Goal: Transaction & Acquisition: Purchase product/service

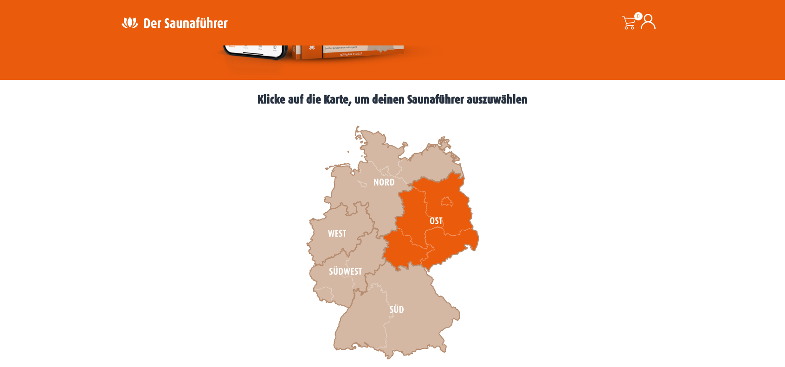
scroll to position [278, 0]
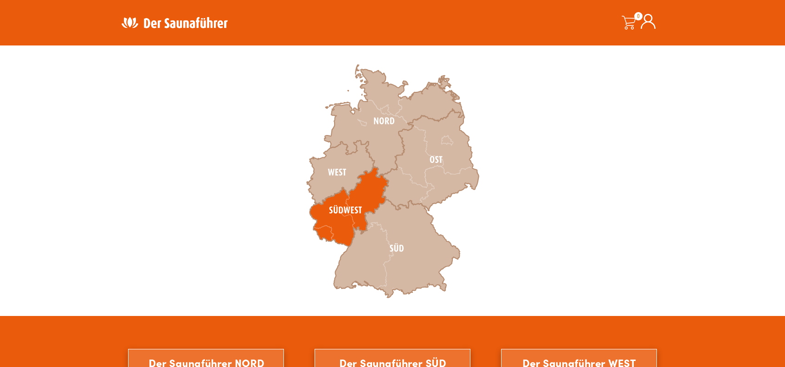
click at [343, 230] on icon at bounding box center [349, 207] width 79 height 80
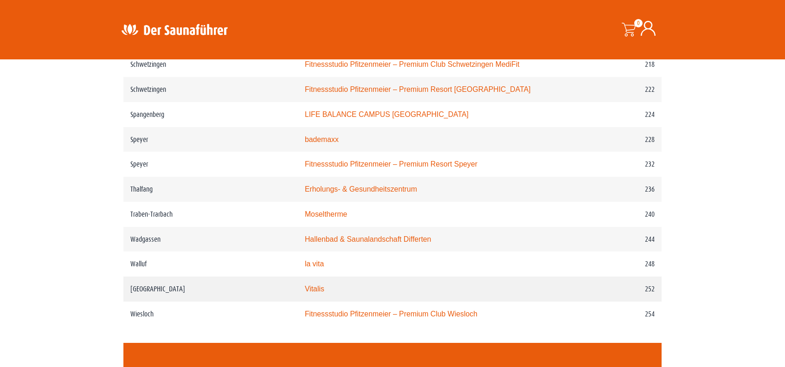
scroll to position [1855, 0]
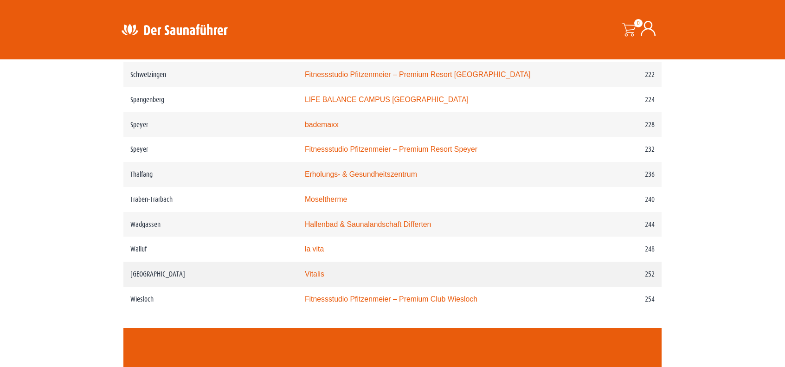
click at [183, 268] on td "Weiskirchen" at bounding box center [210, 274] width 174 height 25
click at [323, 273] on link "Vitalis" at bounding box center [314, 274] width 19 height 8
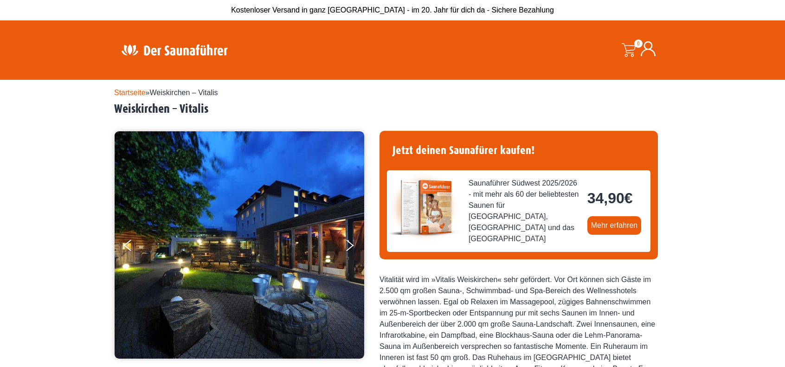
click at [133, 97] on div "Startseite » Weiskirchen – Vitalis Weiskirchen – Vitalis" at bounding box center [392, 101] width 556 height 29
click at [133, 92] on link "Startseite" at bounding box center [130, 93] width 32 height 8
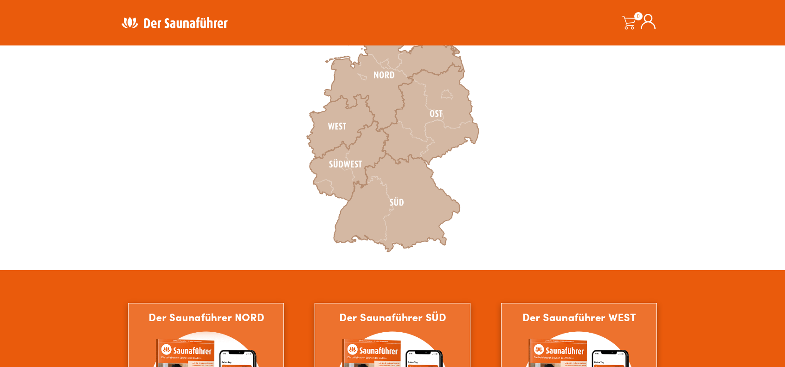
scroll to position [325, 0]
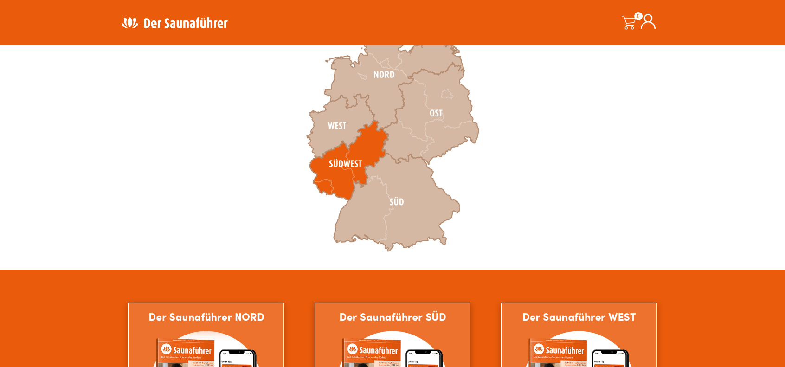
click at [344, 181] on icon at bounding box center [349, 161] width 79 height 80
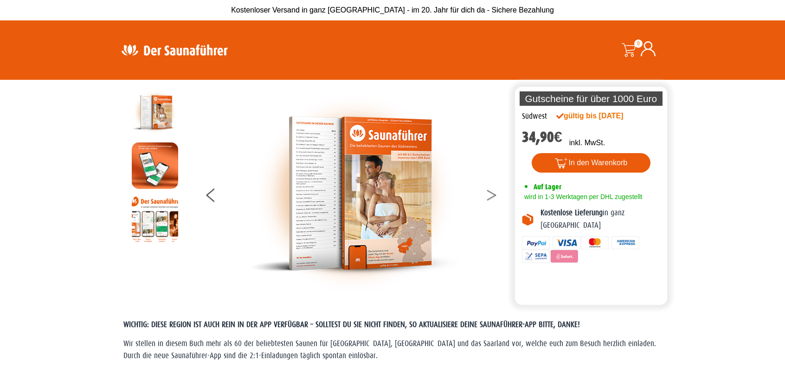
click at [495, 196] on button at bounding box center [497, 196] width 23 height 23
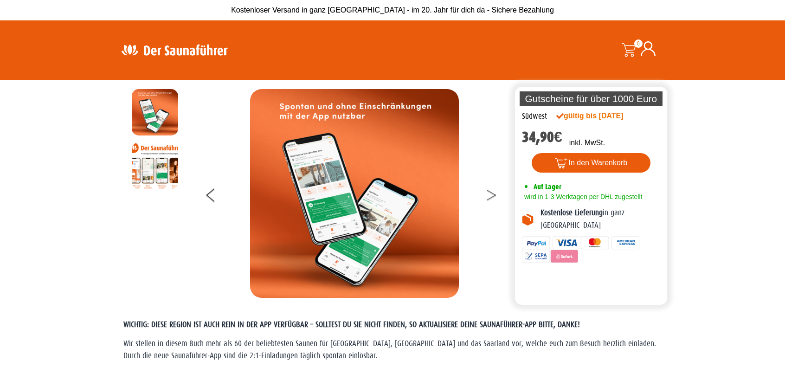
click at [495, 196] on button at bounding box center [497, 196] width 23 height 23
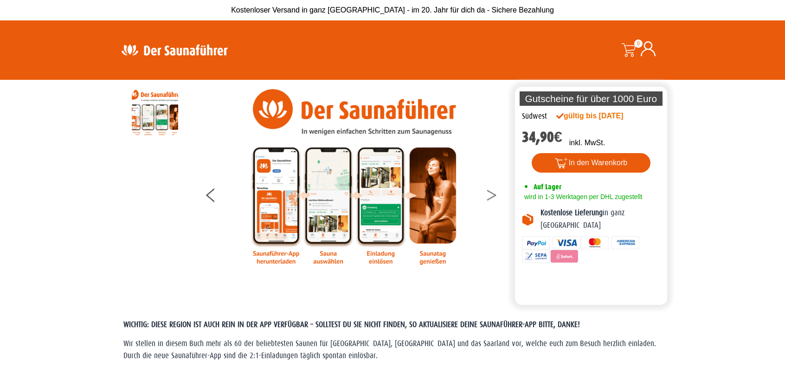
click at [491, 196] on button at bounding box center [497, 196] width 23 height 23
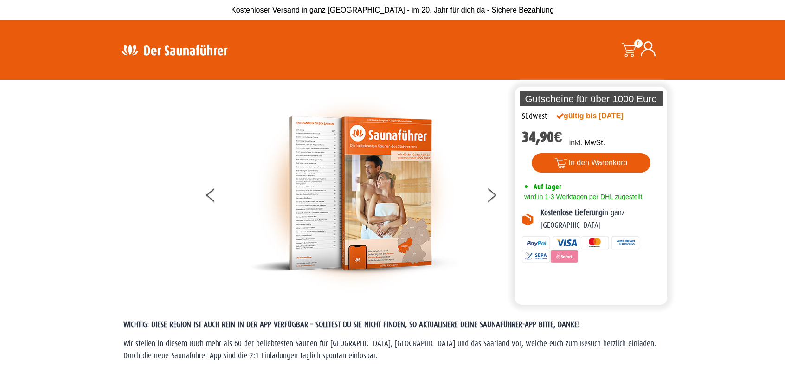
click at [326, 215] on img at bounding box center [354, 193] width 209 height 209
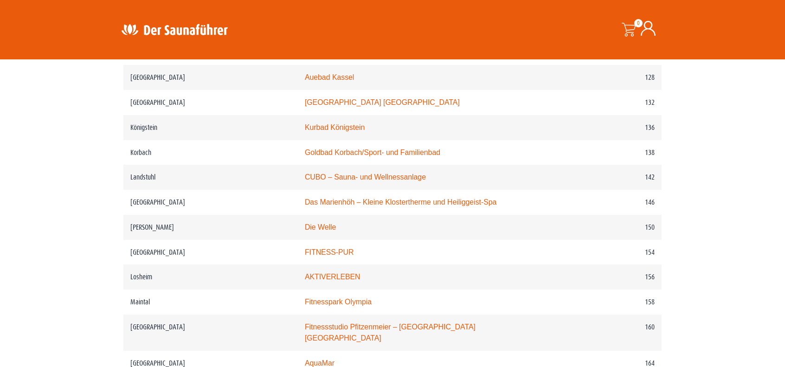
scroll to position [1159, 0]
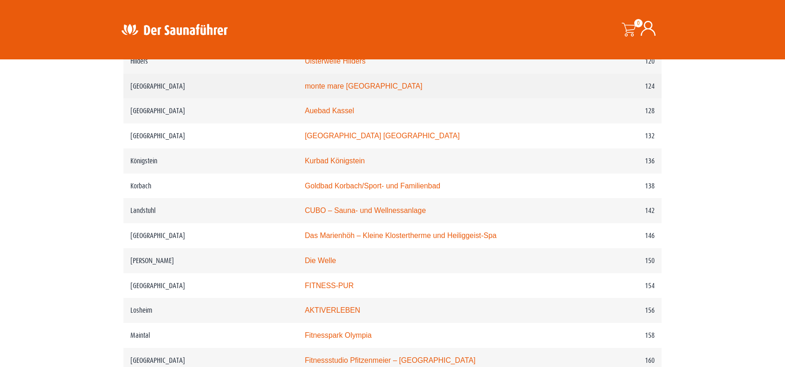
click at [326, 84] on link "monte mare Kaiserslautern" at bounding box center [364, 86] width 118 height 8
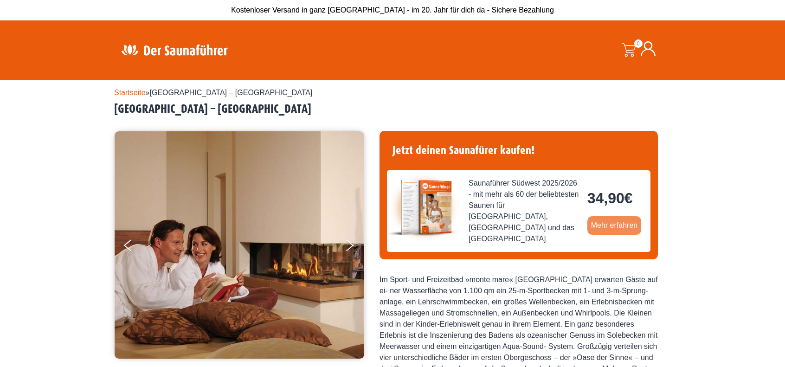
click at [624, 223] on link "Mehr erfahren" at bounding box center [614, 225] width 54 height 19
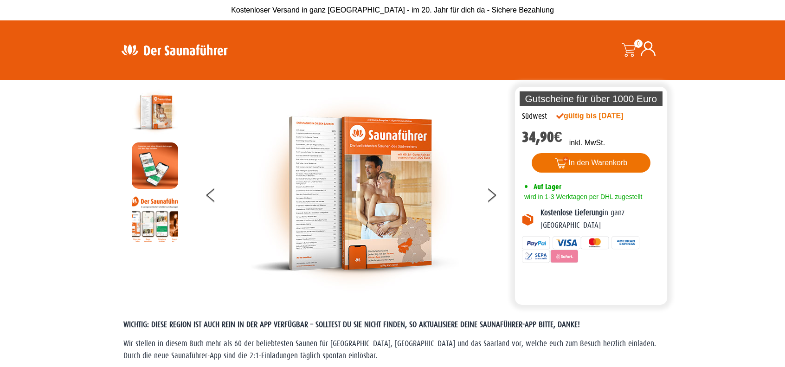
click at [602, 165] on button "In den Warenkorb" at bounding box center [590, 162] width 119 height 19
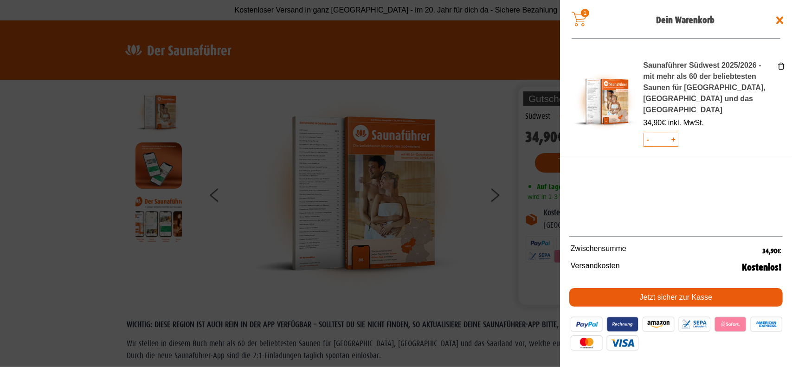
click at [651, 298] on link "Jetzt sicher zur Kasse" at bounding box center [675, 297] width 213 height 19
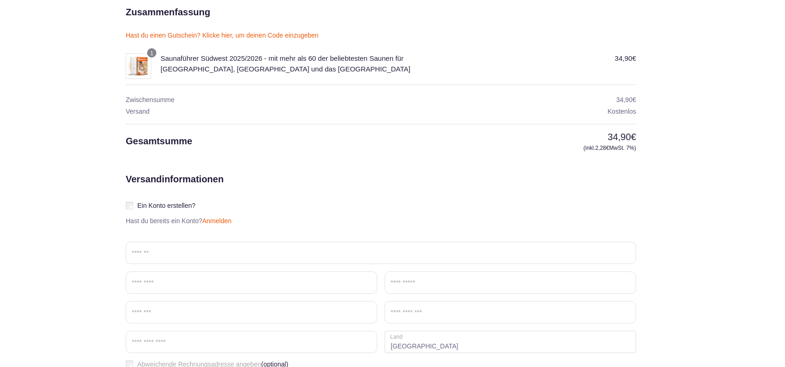
scroll to position [93, 0]
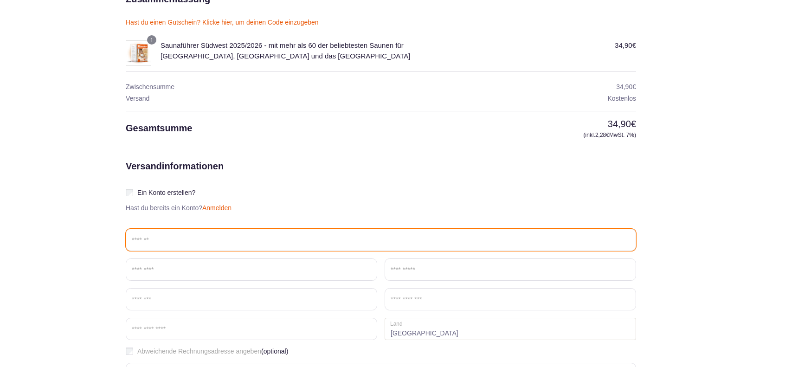
click at [160, 237] on input "Email *" at bounding box center [381, 240] width 510 height 22
type input "**********"
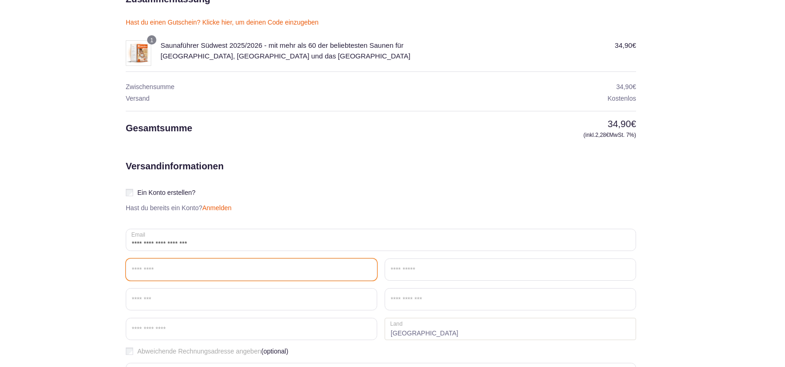
click at [175, 268] on input "Vorname *" at bounding box center [251, 269] width 251 height 22
type input "****"
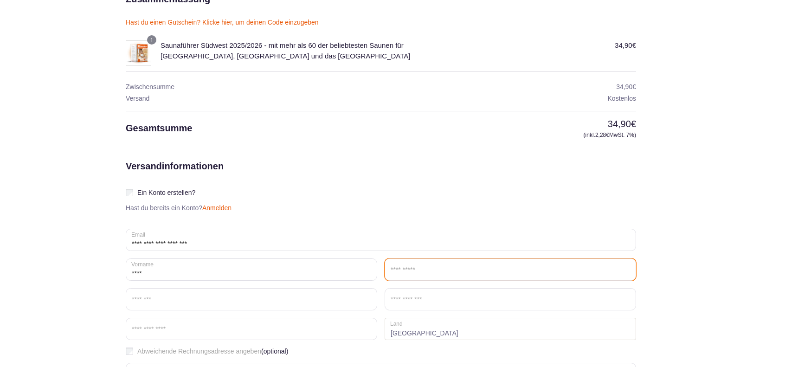
click at [441, 269] on input "Nachname *" at bounding box center [509, 269] width 251 height 22
type input "*"
type input "******"
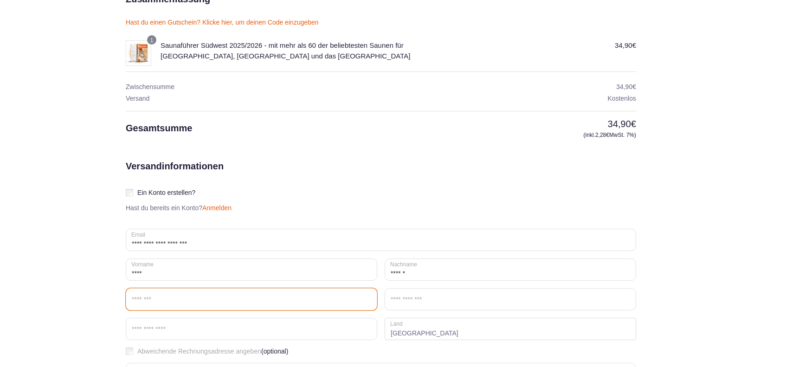
click at [182, 297] on input "Straße *" at bounding box center [251, 299] width 251 height 22
type input "**********"
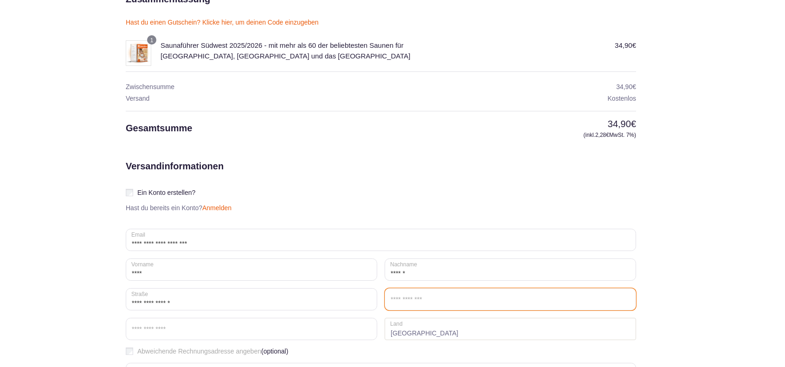
click at [437, 300] on input "Ort / Stadt *" at bounding box center [509, 299] width 251 height 22
type input "**********"
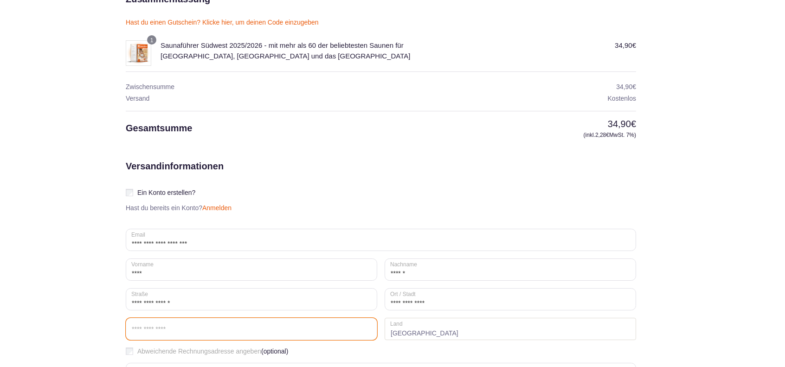
click at [213, 335] on input "Postleitzahl *" at bounding box center [251, 329] width 251 height 22
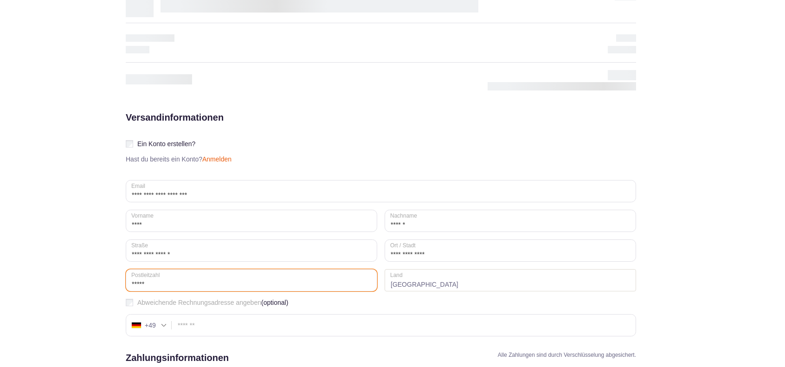
scroll to position [185, 0]
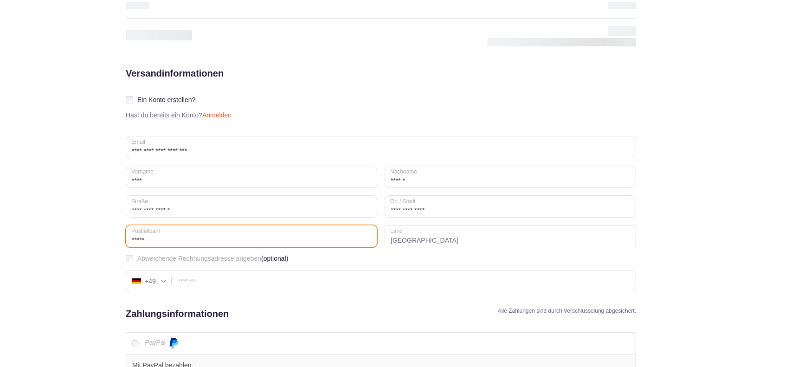
type input "*****"
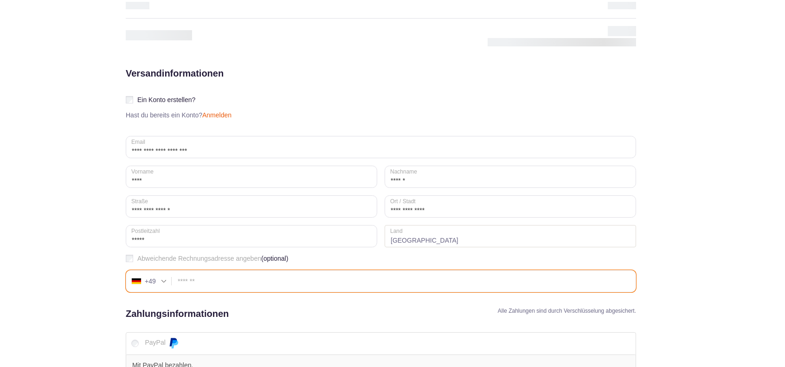
click at [211, 284] on input "Telefon (optional)" at bounding box center [381, 281] width 510 height 22
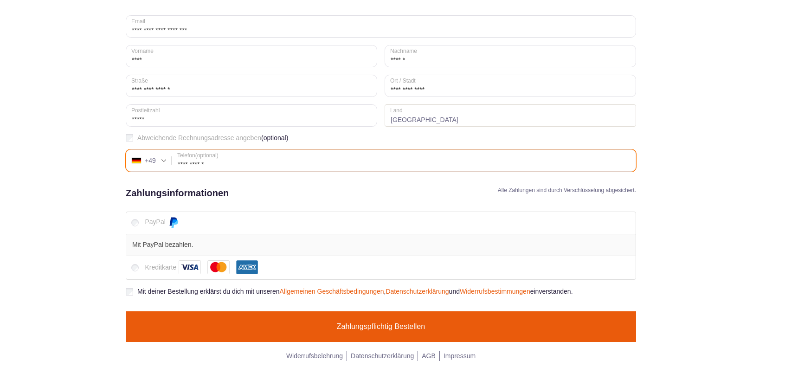
scroll to position [307, 0]
type input "**********"
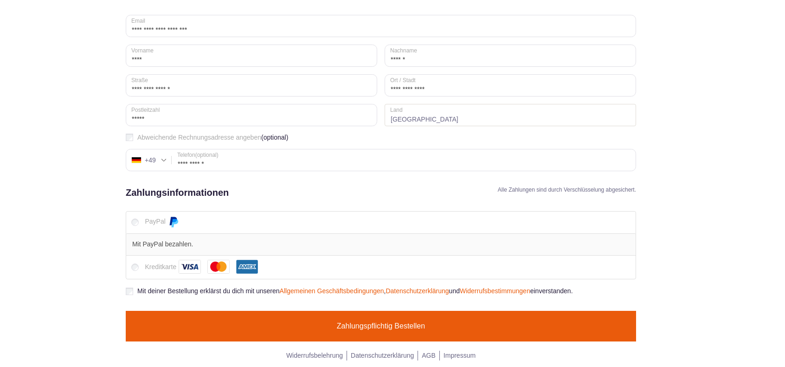
click at [329, 333] on button "Zahlungspflichtig bestellen" at bounding box center [381, 326] width 510 height 31
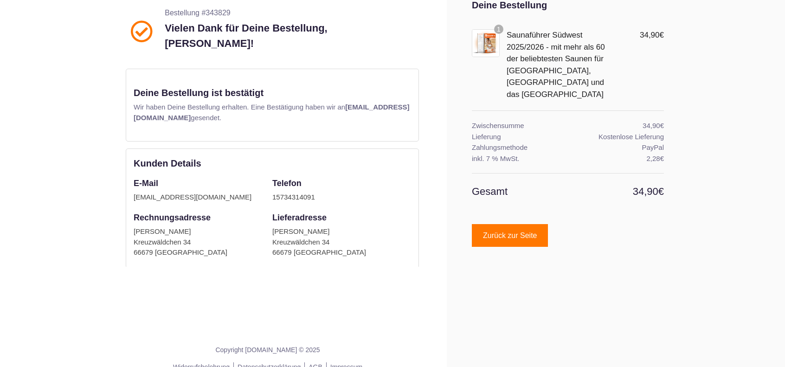
scroll to position [78, 0]
click at [496, 231] on span "Zurück zur Seite" at bounding box center [510, 234] width 54 height 7
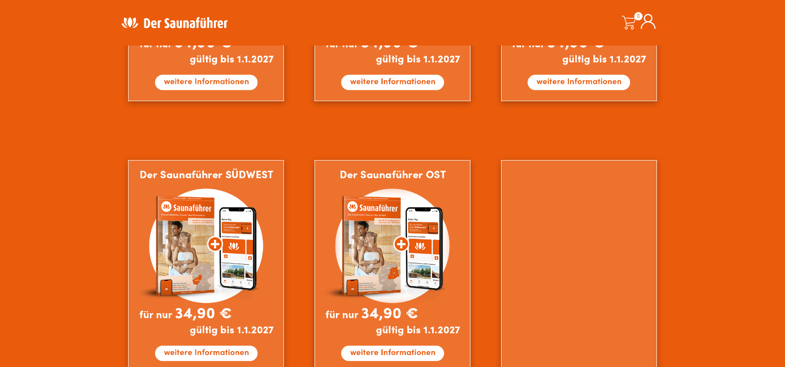
scroll to position [788, 0]
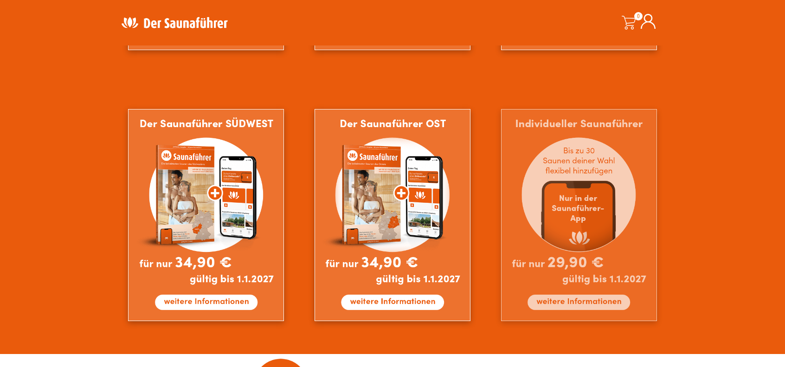
click at [548, 304] on img at bounding box center [579, 215] width 156 height 212
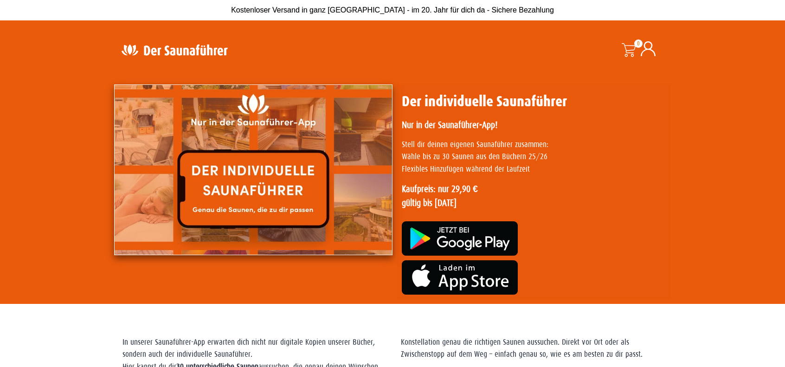
click at [260, 200] on img at bounding box center [253, 169] width 278 height 171
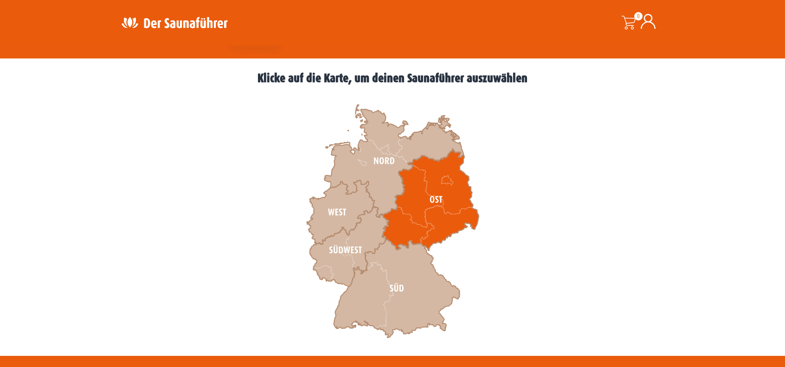
scroll to position [278, 0]
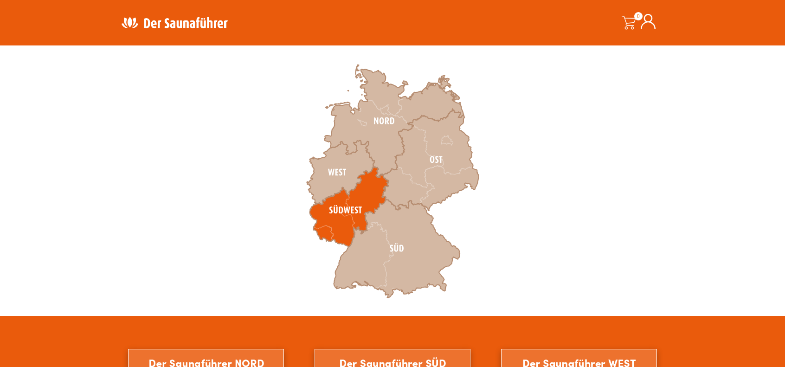
click at [344, 215] on icon at bounding box center [349, 207] width 79 height 80
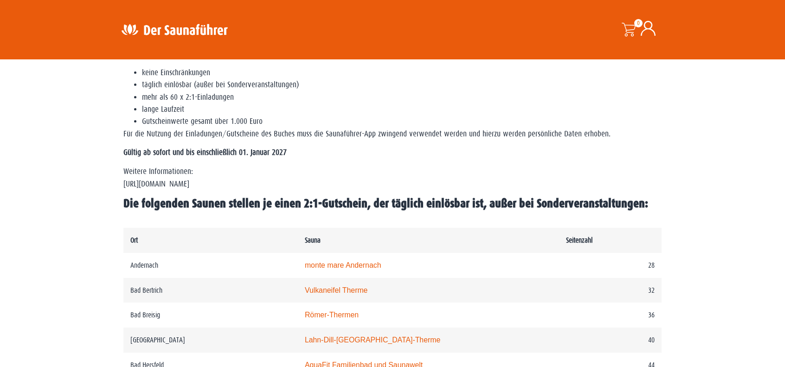
scroll to position [417, 0]
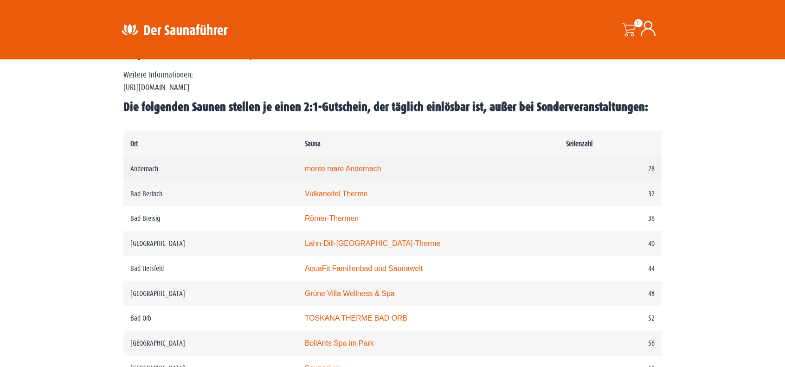
click at [329, 170] on link "monte mare Andernach" at bounding box center [343, 169] width 77 height 8
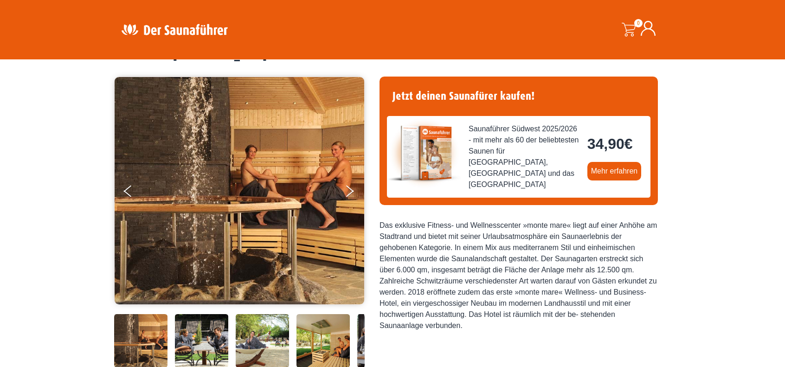
scroll to position [46, 0]
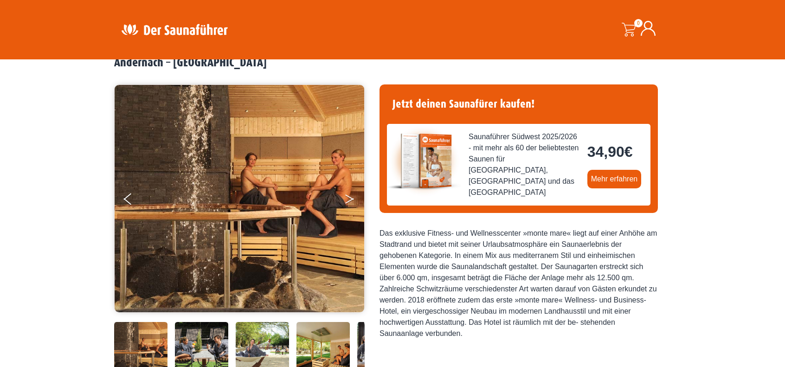
click at [349, 197] on icon "Next" at bounding box center [349, 197] width 8 height 6
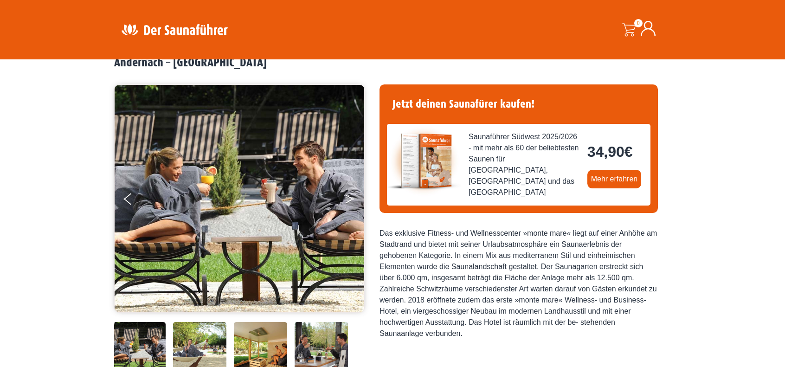
click at [349, 198] on button "Next" at bounding box center [355, 200] width 23 height 23
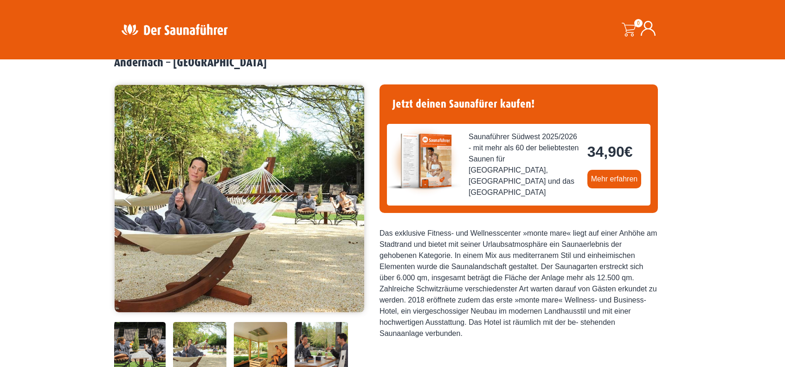
click at [349, 198] on button "Next" at bounding box center [355, 200] width 23 height 23
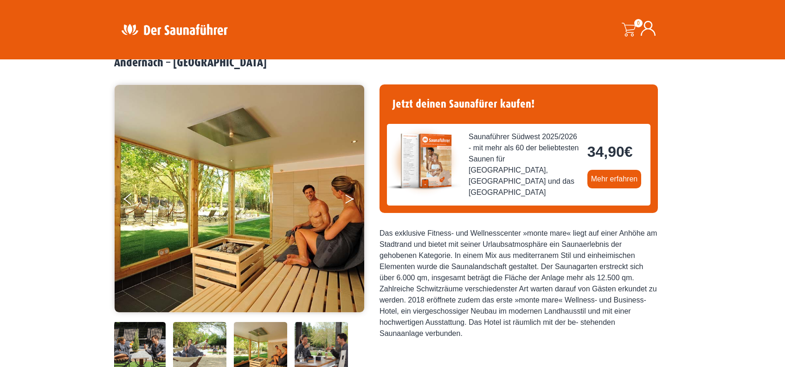
click at [349, 198] on button "Next" at bounding box center [355, 200] width 23 height 23
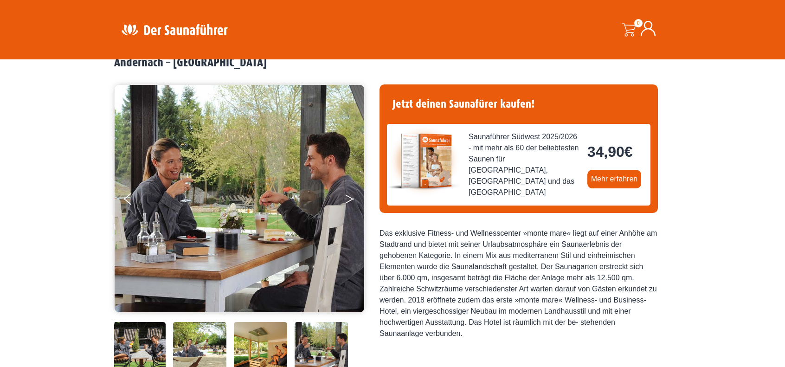
click at [349, 198] on button "Next" at bounding box center [355, 200] width 23 height 23
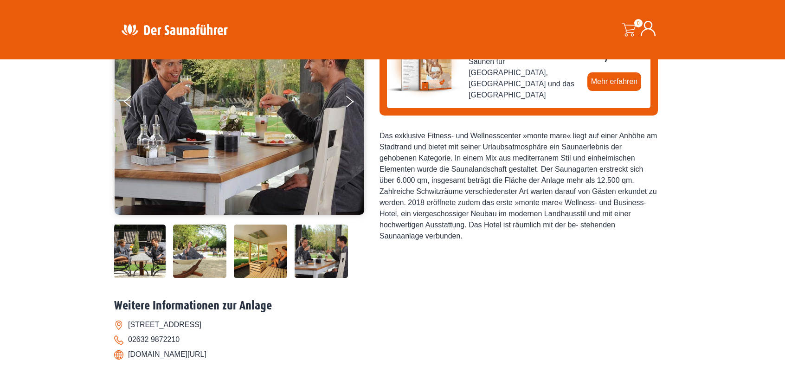
scroll to position [185, 0]
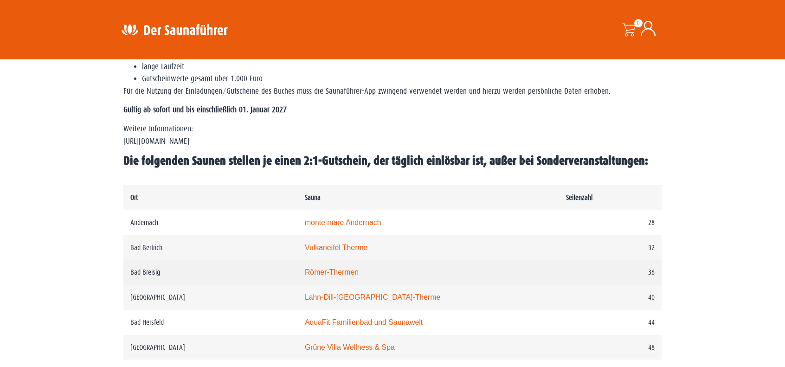
scroll to position [417, 0]
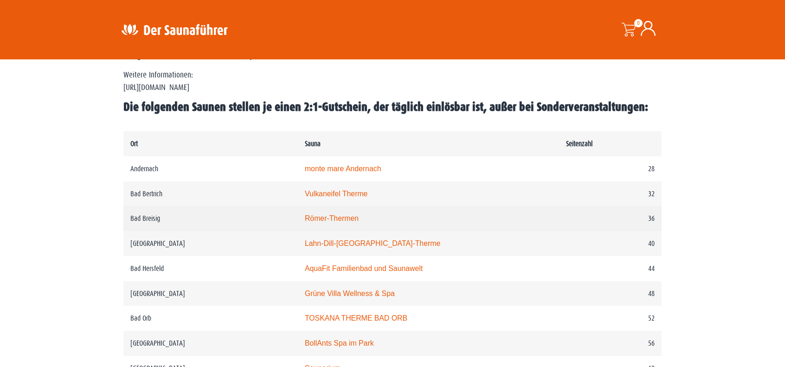
click at [326, 220] on link "Römer-Thermen" at bounding box center [332, 218] width 54 height 8
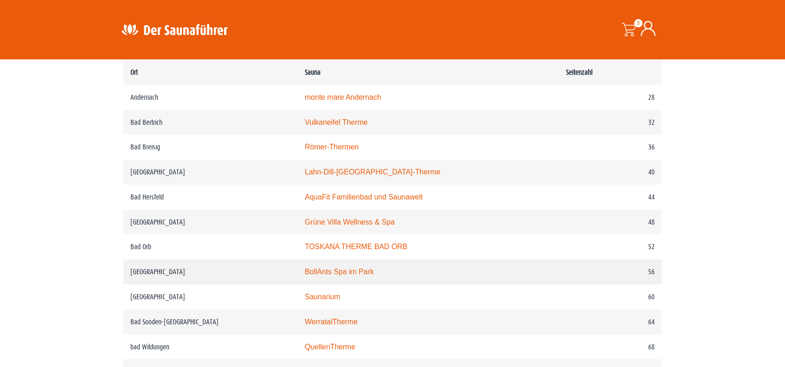
scroll to position [510, 0]
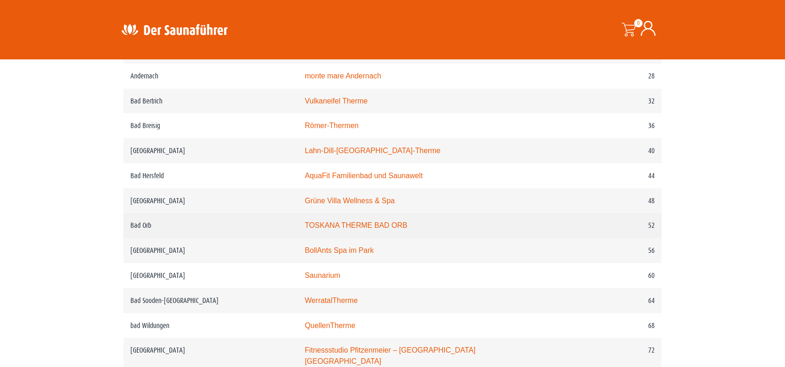
click at [336, 236] on td "TOSKANA THERME BAD ORB" at bounding box center [428, 225] width 261 height 25
click at [336, 229] on link "TOSKANA THERME BAD ORB" at bounding box center [356, 225] width 102 height 8
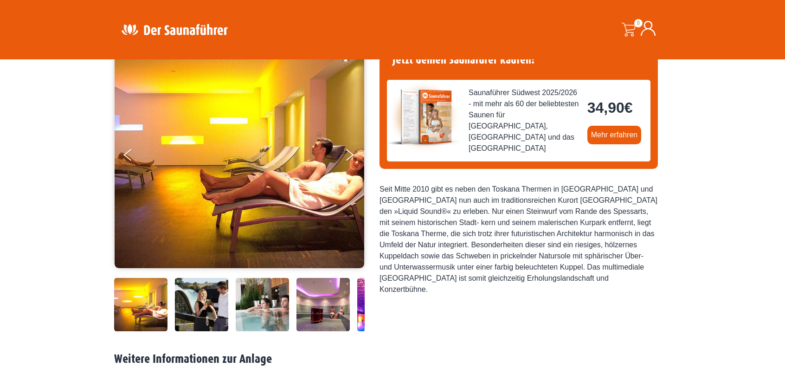
scroll to position [93, 0]
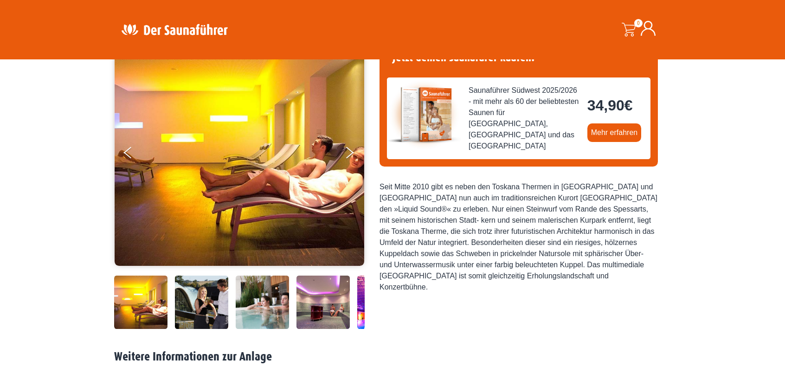
click at [209, 306] on img at bounding box center [201, 301] width 53 height 53
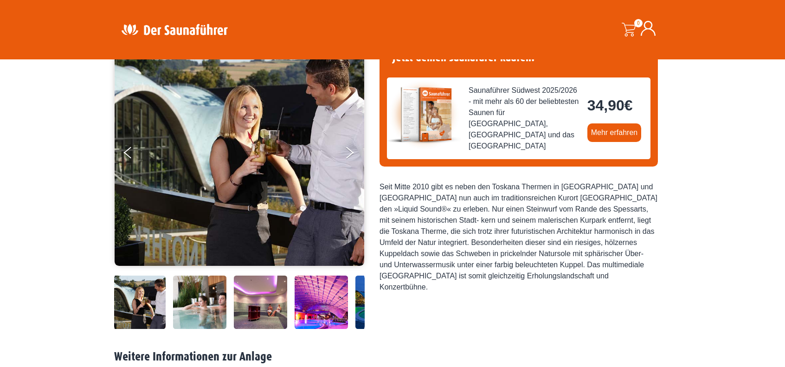
click at [200, 306] on img at bounding box center [199, 301] width 53 height 53
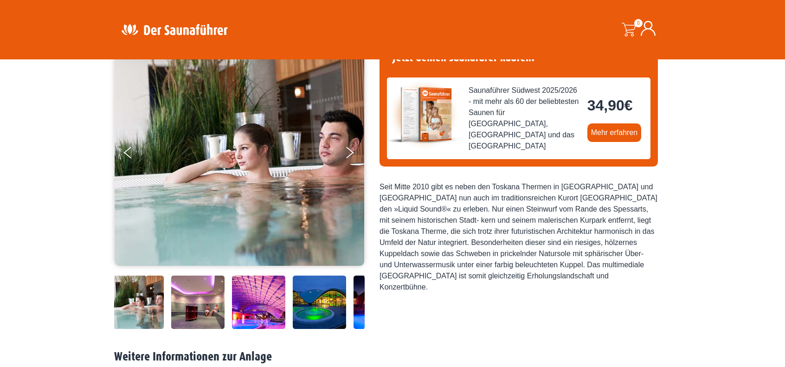
click at [198, 309] on img at bounding box center [197, 301] width 53 height 53
click at [350, 152] on button "Next" at bounding box center [355, 154] width 23 height 23
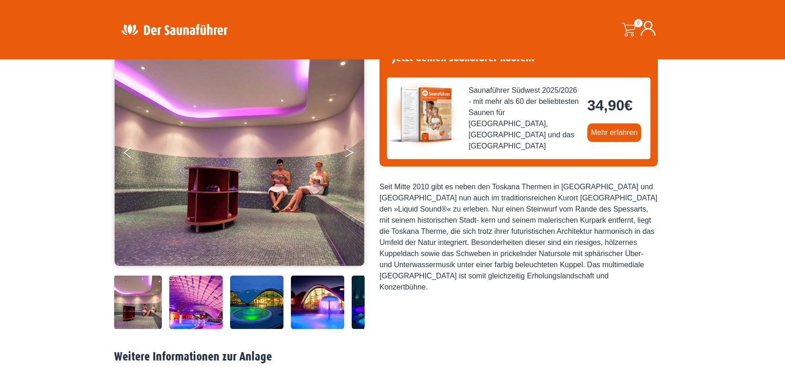
click at [350, 152] on button "Next" at bounding box center [355, 154] width 23 height 23
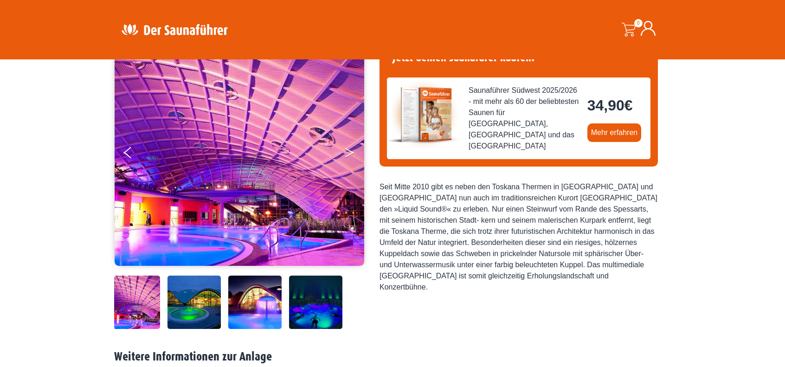
click at [350, 152] on button "Next" at bounding box center [355, 154] width 23 height 23
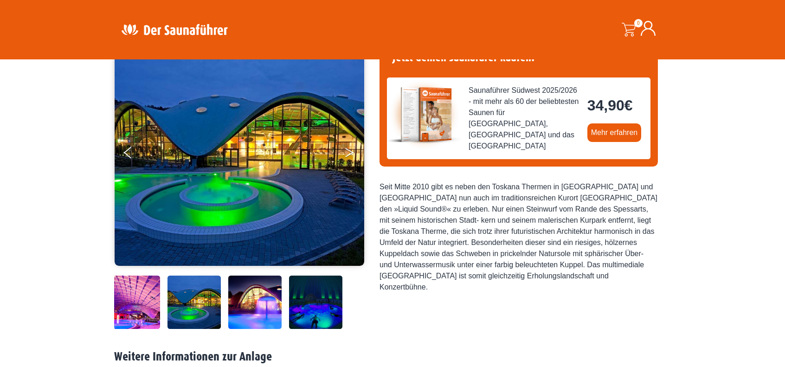
click at [350, 152] on button "Next" at bounding box center [355, 154] width 23 height 23
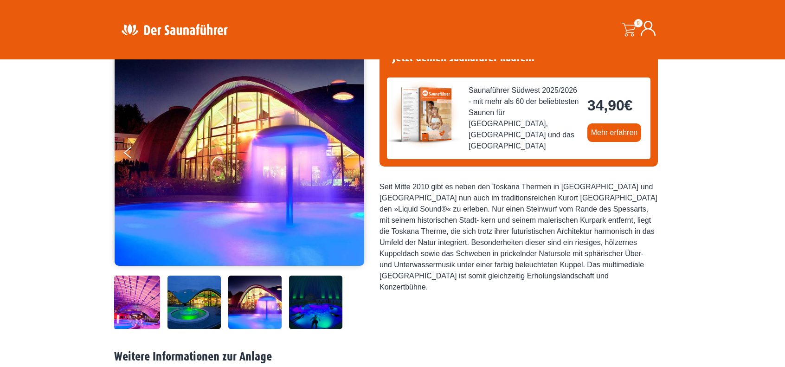
click at [350, 153] on button "Next" at bounding box center [355, 154] width 23 height 23
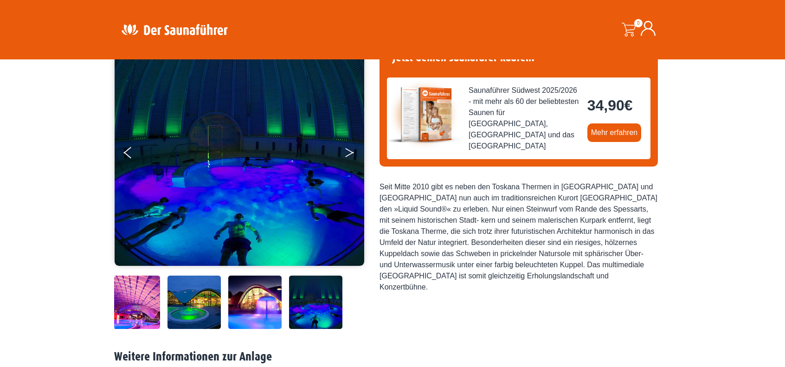
click at [350, 153] on button "Next" at bounding box center [355, 154] width 23 height 23
click at [347, 152] on button "Next" at bounding box center [355, 154] width 23 height 23
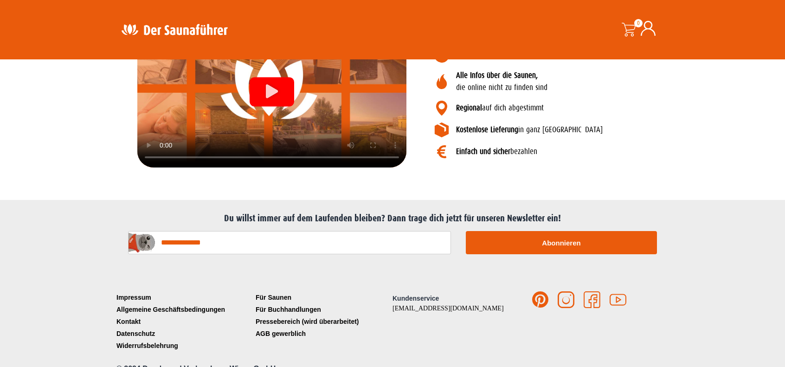
scroll to position [1105, 0]
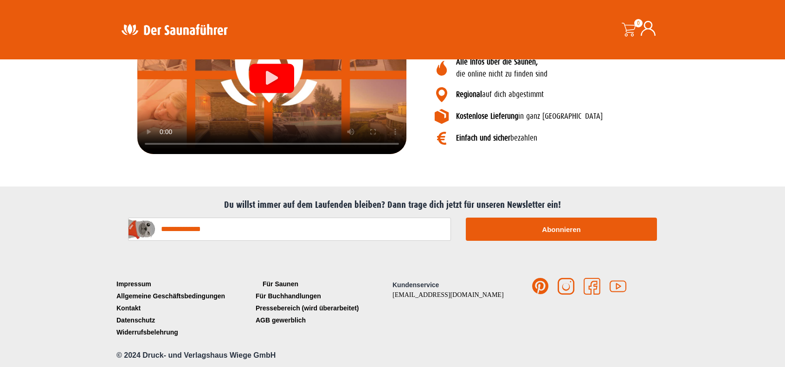
click at [286, 281] on link "Für Saunen" at bounding box center [322, 284] width 139 height 12
